Goal: Task Accomplishment & Management: Manage account settings

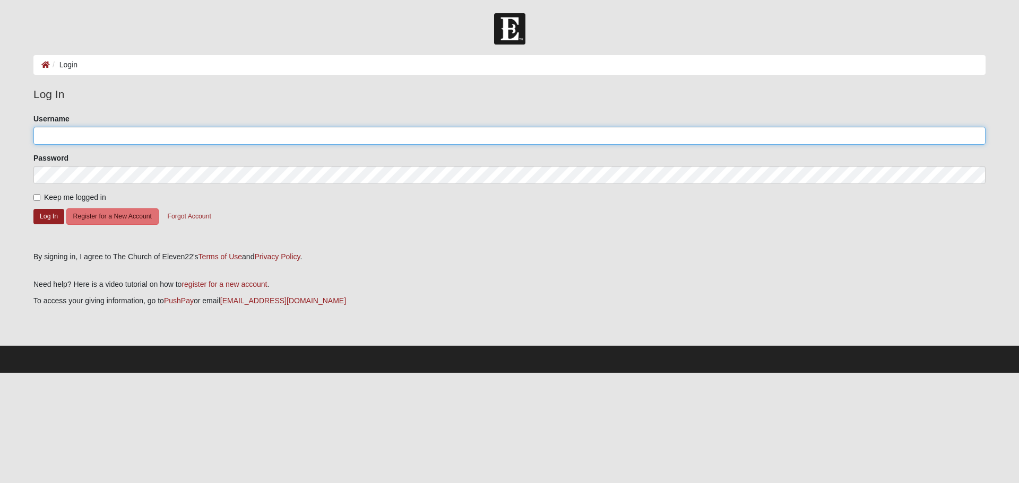
click at [322, 137] on input "Username" at bounding box center [509, 136] width 952 height 18
type input "[EMAIL_ADDRESS][DOMAIN_NAME]"
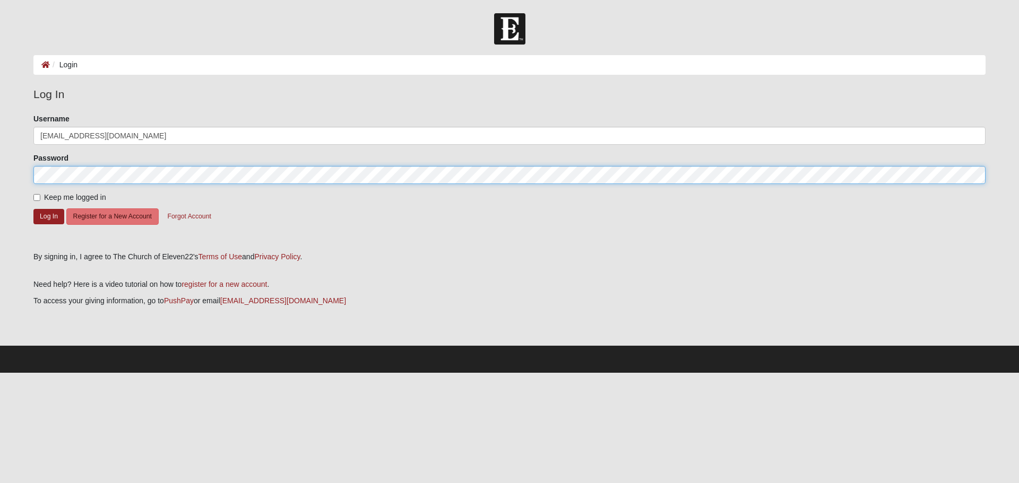
click at [33, 209] on button "Log In" at bounding box center [48, 216] width 31 height 15
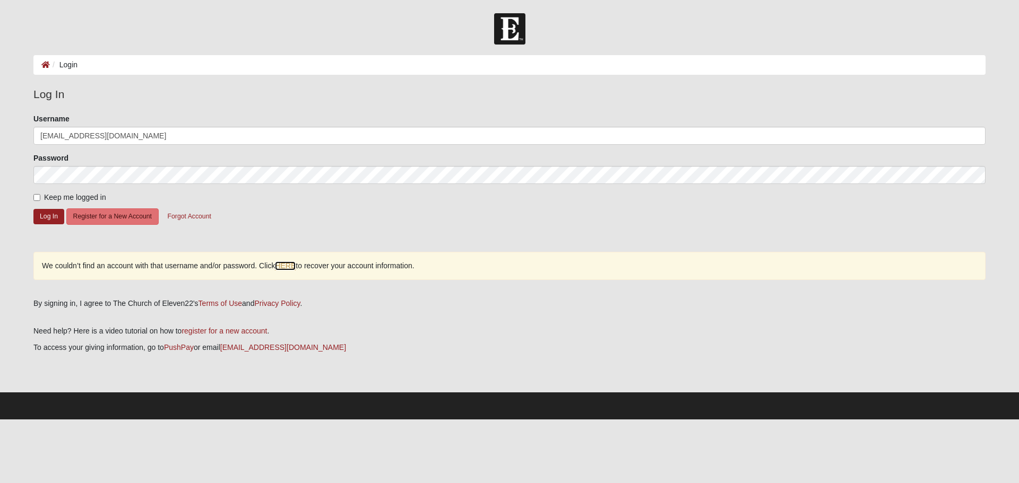
click at [283, 265] on link "HERE" at bounding box center [285, 266] width 21 height 9
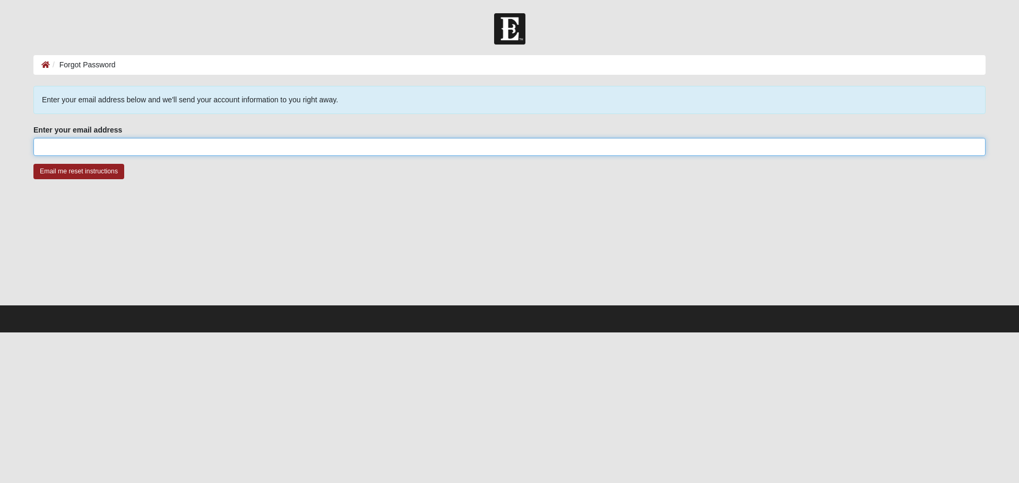
click at [183, 139] on input "Enter your email address" at bounding box center [509, 147] width 952 height 18
type input "traycee611@gmail.com"
click at [33, 164] on input "Email me reset instructions" at bounding box center [78, 171] width 91 height 15
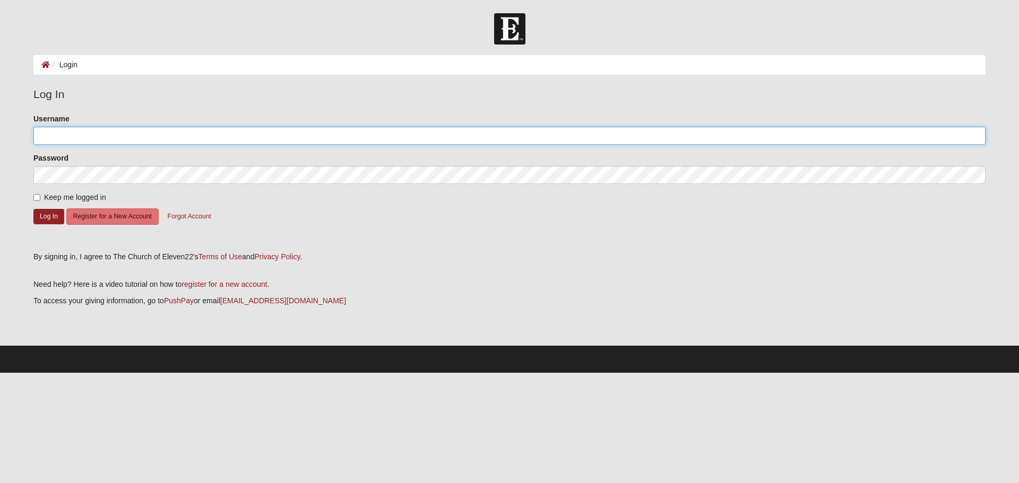
click at [629, 135] on input "Username" at bounding box center [509, 136] width 952 height 18
click at [54, 209] on button "Log In" at bounding box center [48, 216] width 31 height 15
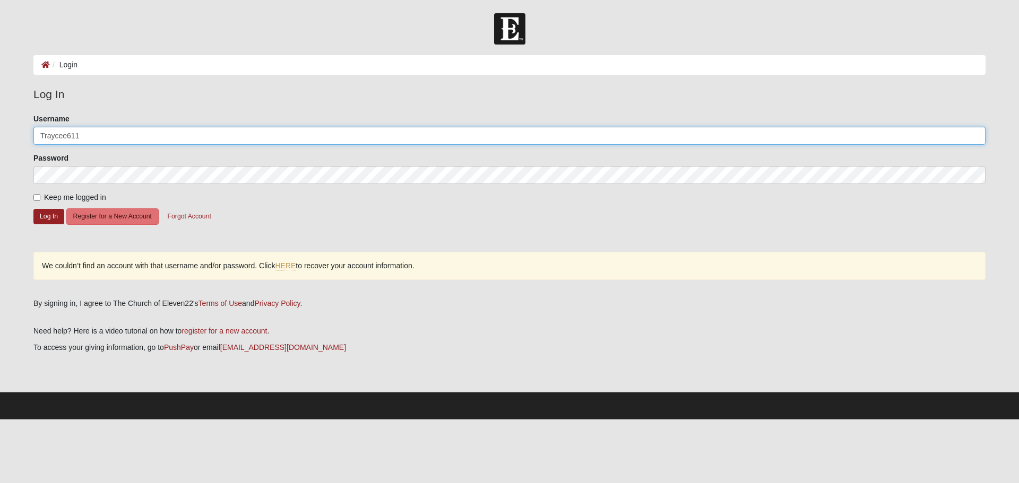
click at [87, 133] on input "Traycee611" at bounding box center [509, 136] width 952 height 18
type input "Traycee611@gmail.com"
click at [57, 212] on button "Log In" at bounding box center [48, 216] width 31 height 15
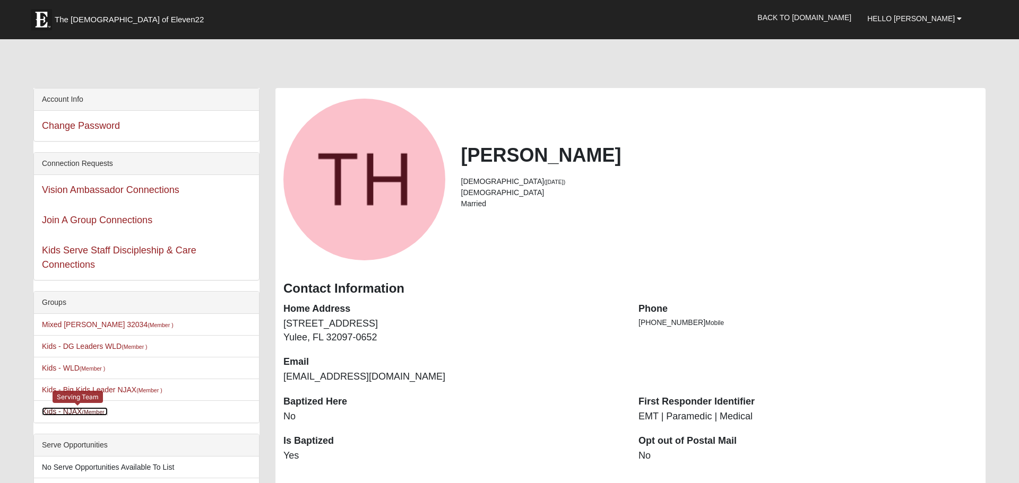
click at [94, 412] on small "(Member )" at bounding box center [94, 412] width 25 height 6
click at [131, 15] on span "The [DEMOGRAPHIC_DATA] of Eleven22" at bounding box center [129, 19] width 149 height 11
